Goal: Task Accomplishment & Management: Manage account settings

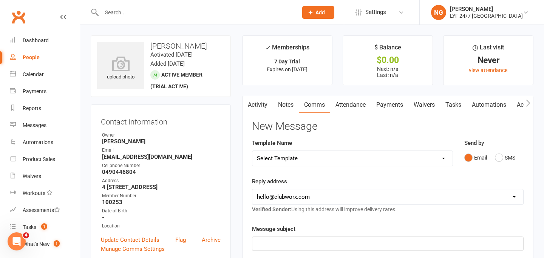
click at [161, 48] on h3 "[PERSON_NAME]" at bounding box center [160, 46] width 127 height 8
click at [213, 44] on h3 "[PERSON_NAME]" at bounding box center [160, 46] width 127 height 8
click at [128, 19] on div at bounding box center [192, 12] width 202 height 25
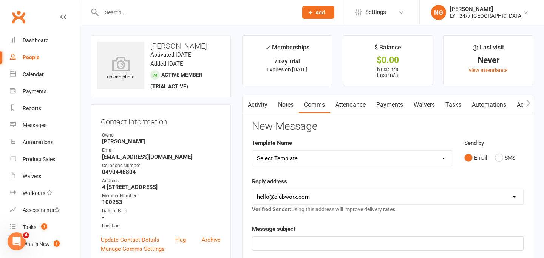
click at [127, 13] on input "text" at bounding box center [195, 12] width 193 height 11
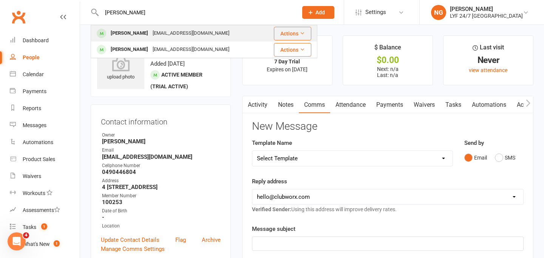
type input "[PERSON_NAME]"
click at [150, 29] on div "[EMAIL_ADDRESS][DOMAIN_NAME]" at bounding box center [190, 33] width 81 height 11
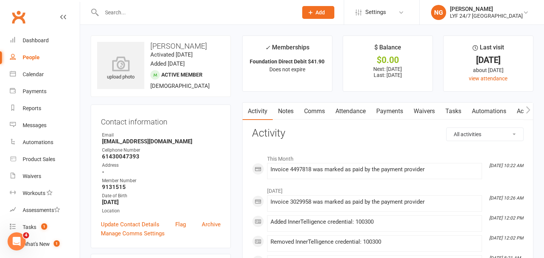
click at [344, 113] on link "Attendance" at bounding box center [350, 111] width 41 height 17
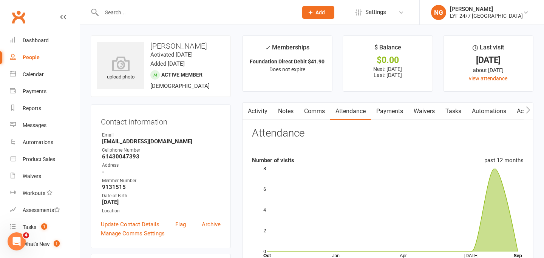
click at [398, 110] on link "Payments" at bounding box center [389, 111] width 37 height 17
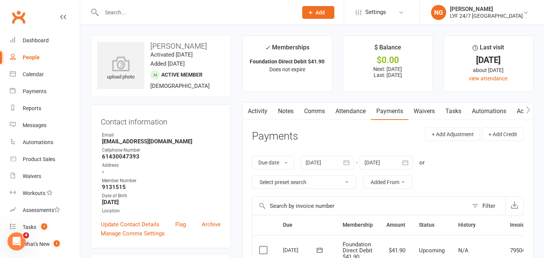
click at [263, 107] on link "Activity" at bounding box center [257, 111] width 30 height 17
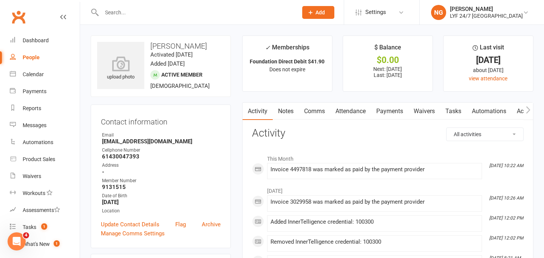
click at [384, 114] on link "Payments" at bounding box center [389, 111] width 37 height 17
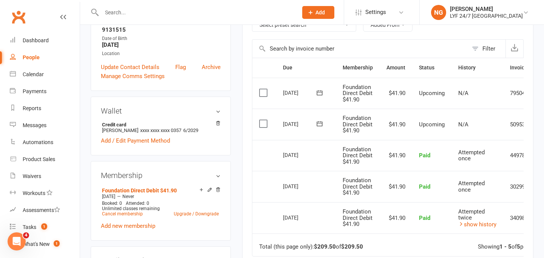
scroll to position [153, 0]
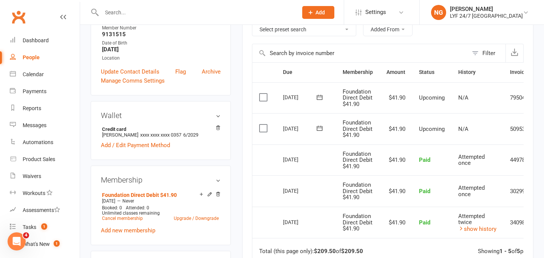
click at [260, 130] on label at bounding box center [264, 129] width 10 height 8
click at [260, 125] on input "checkbox" at bounding box center [261, 125] width 5 height 0
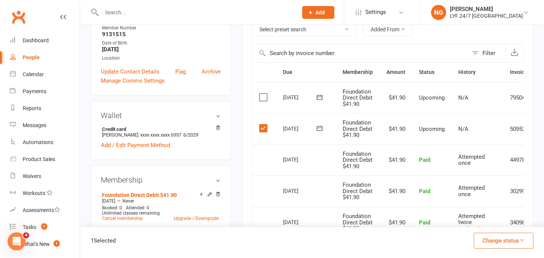
click at [264, 93] on td "Select this" at bounding box center [264, 97] width 24 height 31
click at [264, 130] on label at bounding box center [264, 129] width 10 height 8
click at [264, 125] on input "checkbox" at bounding box center [261, 125] width 5 height 0
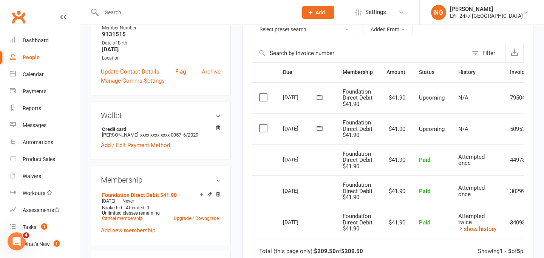
click at [252, 117] on td "Select this" at bounding box center [264, 128] width 24 height 31
click at [263, 128] on label at bounding box center [264, 129] width 10 height 8
click at [263, 125] on input "checkbox" at bounding box center [261, 125] width 5 height 0
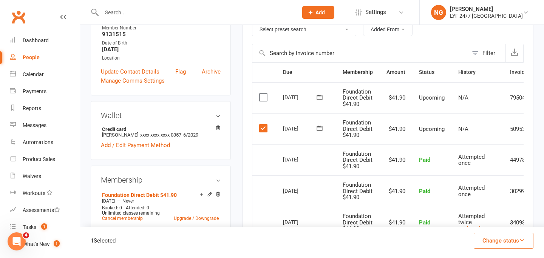
click at [516, 241] on button "Change status" at bounding box center [504, 241] width 60 height 16
click at [487, 220] on link "Skipped" at bounding box center [495, 220] width 75 height 15
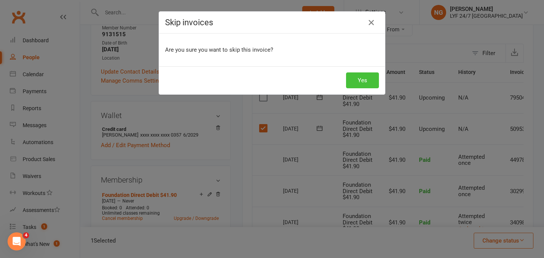
click at [366, 81] on button "Yes" at bounding box center [362, 81] width 33 height 16
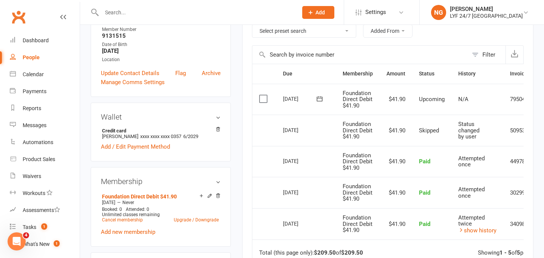
scroll to position [150, 0]
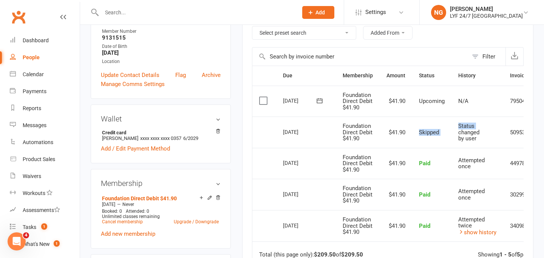
drag, startPoint x: 415, startPoint y: 133, endPoint x: 451, endPoint y: 133, distance: 36.3
click at [451, 133] on tr "Select this [DATE] [PERSON_NAME] Foundation Direct Debit $41.90 $41.90 Skipped …" at bounding box center [406, 132] width 309 height 31
click at [445, 132] on td "Skipped" at bounding box center [431, 132] width 39 height 31
click at [430, 131] on span "Skipped" at bounding box center [429, 132] width 20 height 7
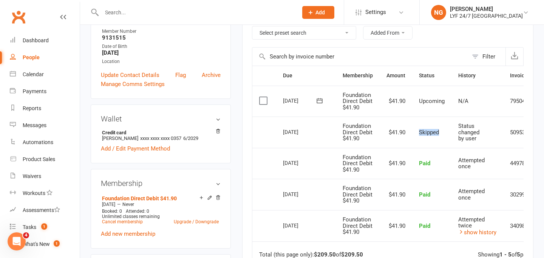
click at [430, 131] on span "Skipped" at bounding box center [429, 132] width 20 height 7
click at [428, 115] on td "Upcoming" at bounding box center [431, 101] width 39 height 31
click at [428, 102] on span "Upcoming" at bounding box center [432, 101] width 26 height 7
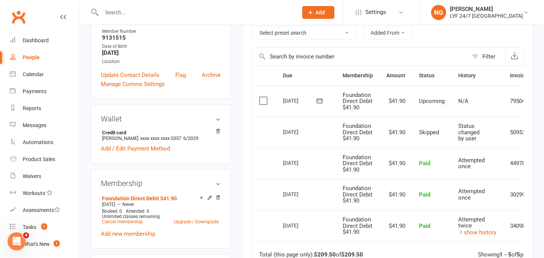
click at [427, 98] on span "Upcoming" at bounding box center [432, 101] width 26 height 7
click at [427, 101] on span "Upcoming" at bounding box center [432, 101] width 26 height 7
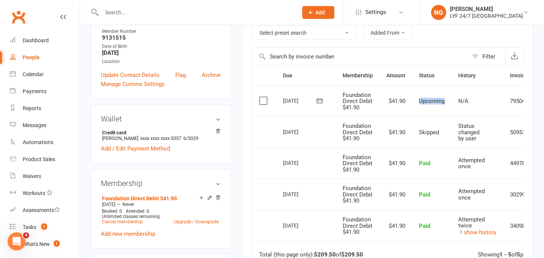
click at [425, 94] on td "Upcoming" at bounding box center [431, 101] width 39 height 31
click at [429, 133] on span "Skipped" at bounding box center [429, 132] width 20 height 7
click at [429, 119] on td "Skipped" at bounding box center [431, 132] width 39 height 31
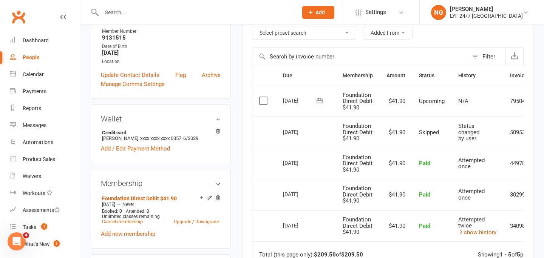
click at [430, 132] on span "Skipped" at bounding box center [429, 132] width 20 height 7
click at [429, 128] on td "Skipped" at bounding box center [431, 132] width 39 height 31
